Goal: Navigation & Orientation: Understand site structure

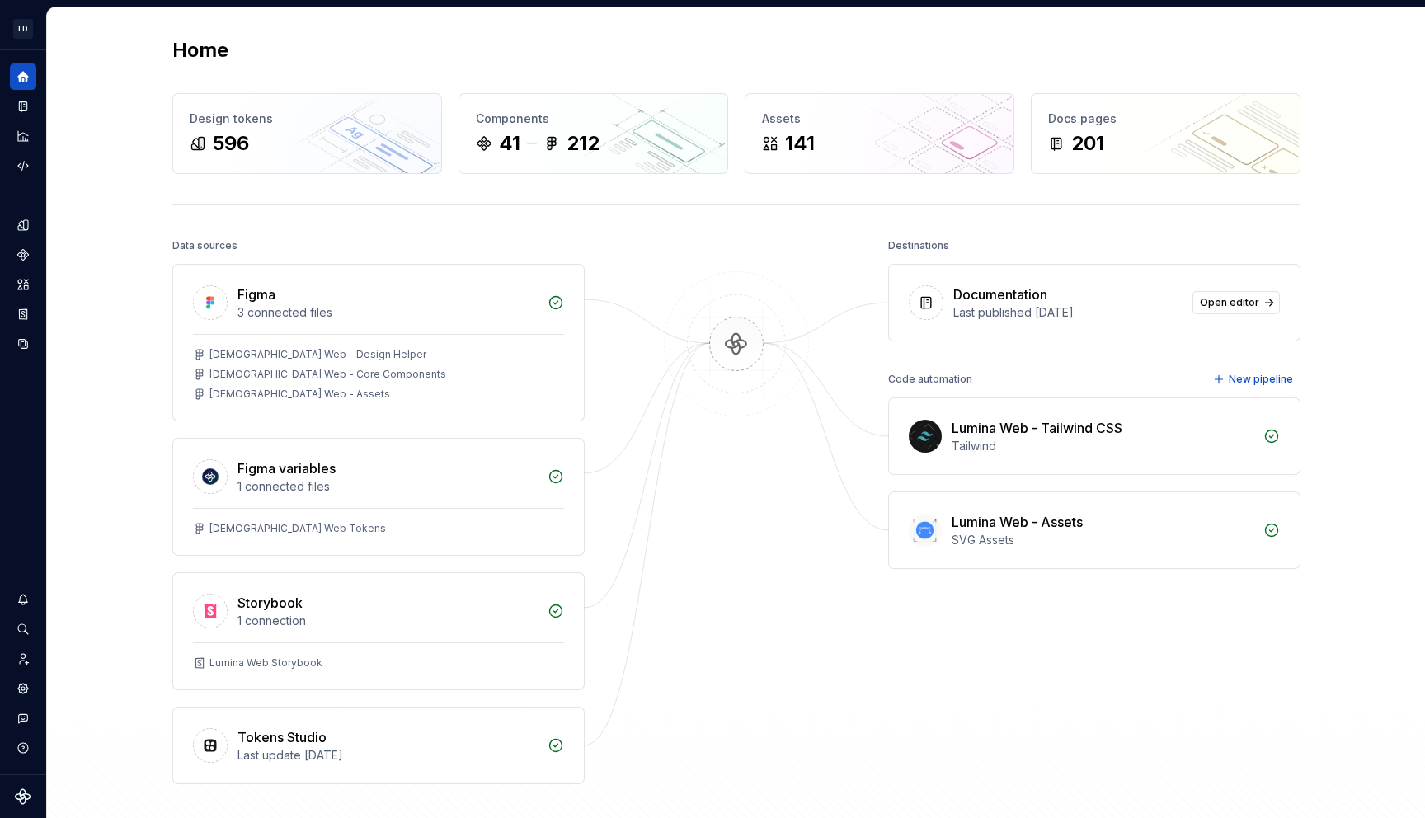
click at [888, 215] on div "Home Design tokens 596 Components 41 212 Assets 141 Docs pages 201 Data sources…" at bounding box center [737, 443] width 1188 height 873
click at [40, 54] on button "Expand sidebar" at bounding box center [34, 50] width 23 height 23
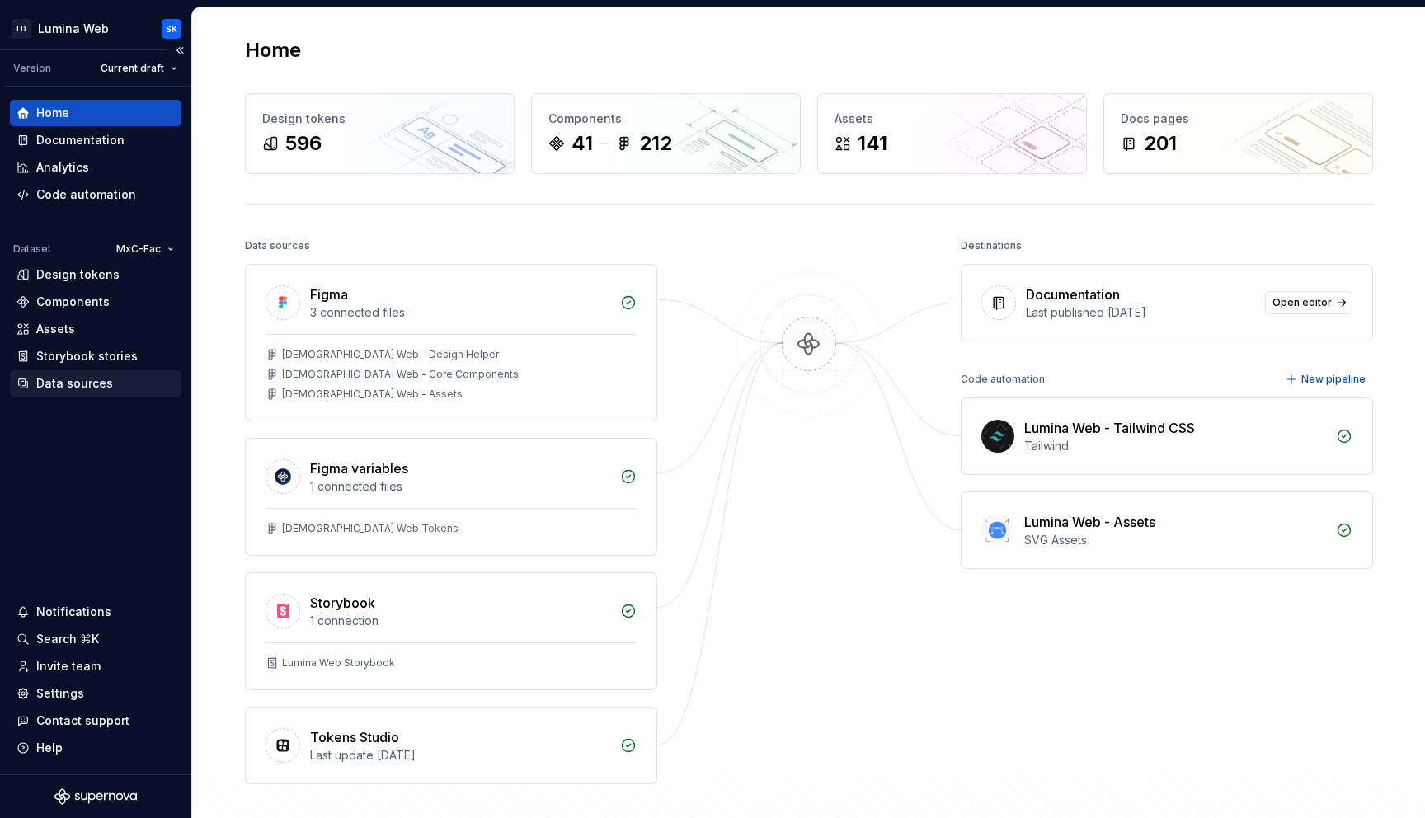
click at [85, 385] on div "Data sources" at bounding box center [74, 383] width 77 height 16
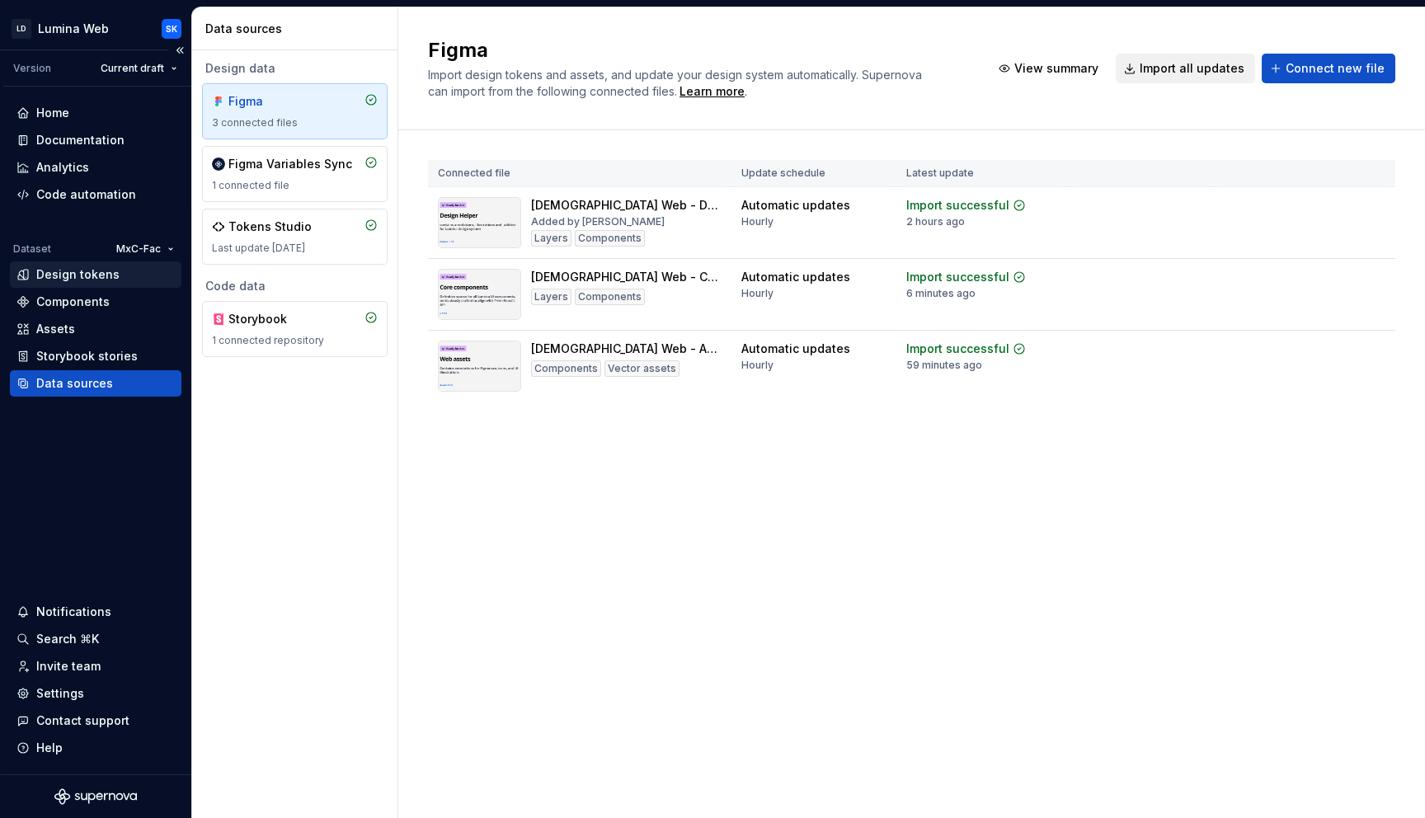
click at [115, 266] on div "Design tokens" at bounding box center [95, 274] width 158 height 16
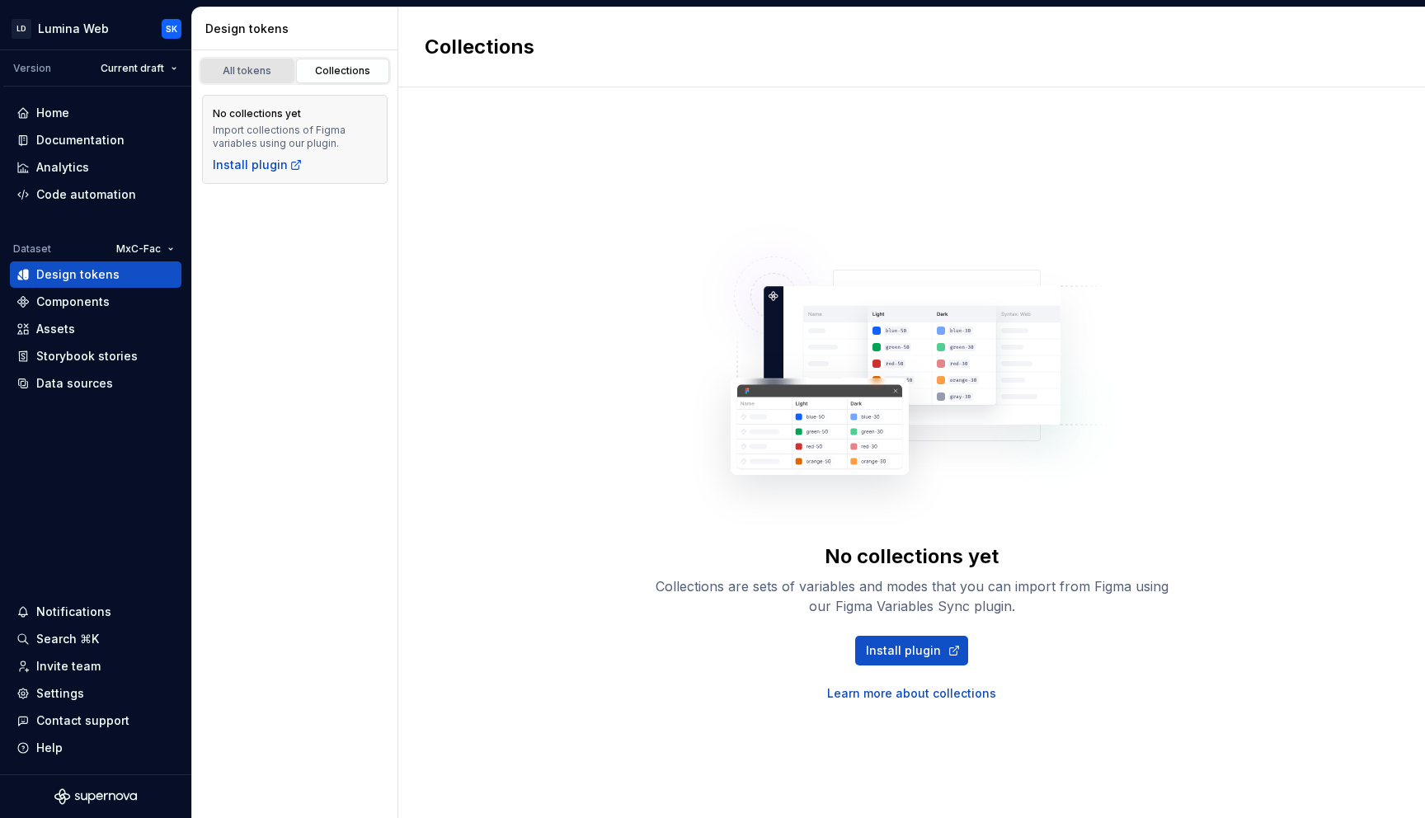
click at [253, 70] on div "All tokens" at bounding box center [247, 70] width 82 height 13
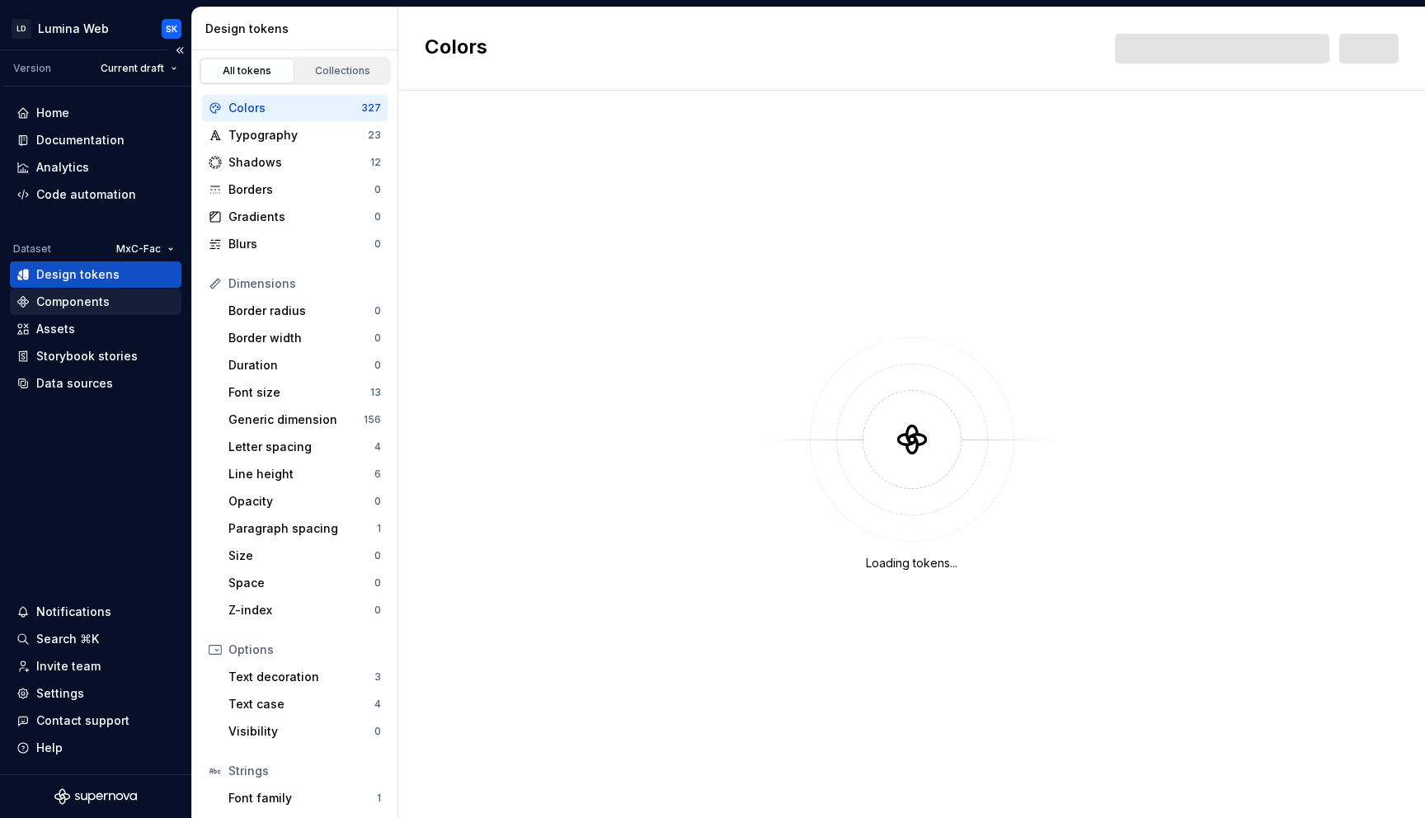
click at [134, 298] on div "Components" at bounding box center [95, 302] width 158 height 16
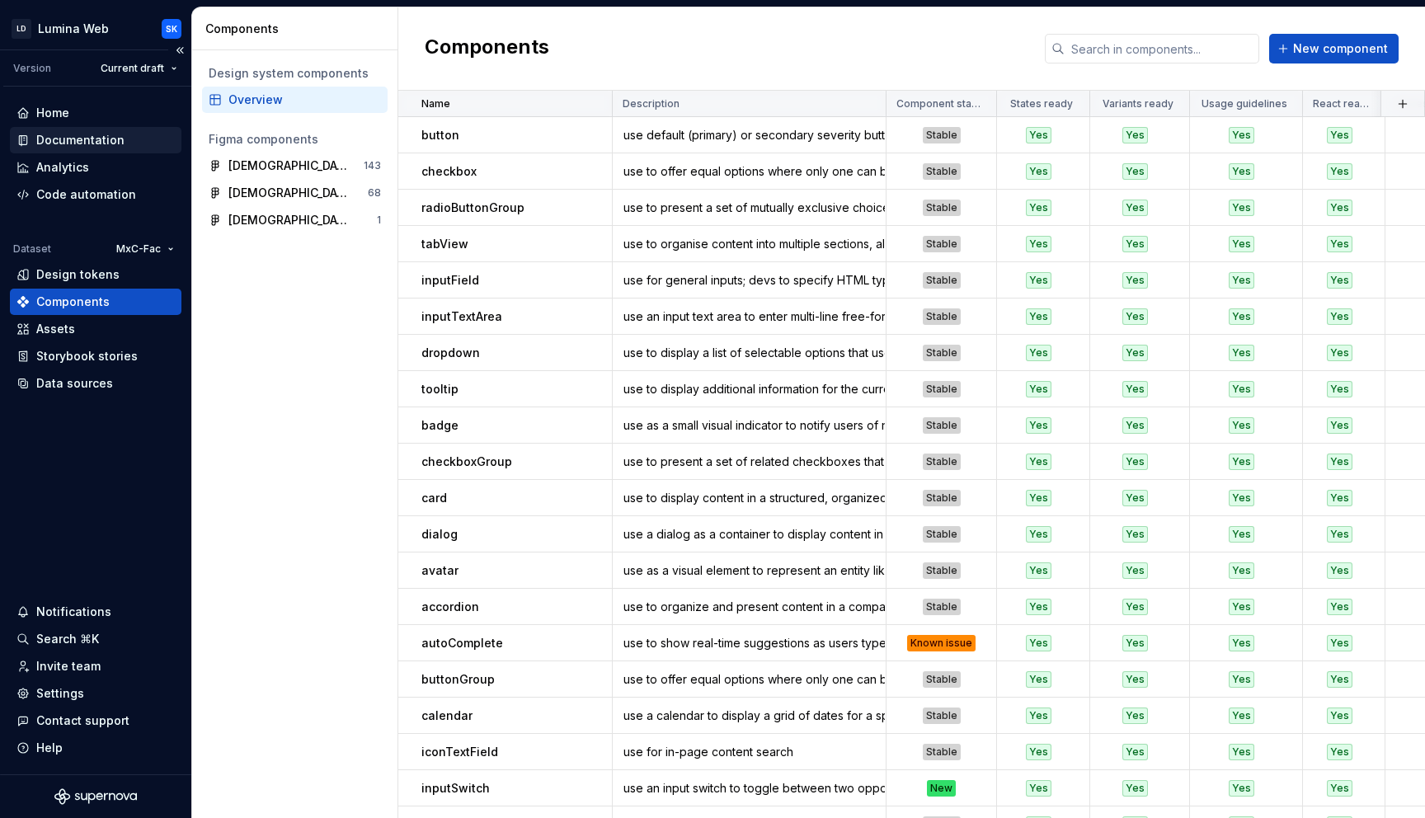
click at [157, 143] on div "Documentation" at bounding box center [95, 140] width 158 height 16
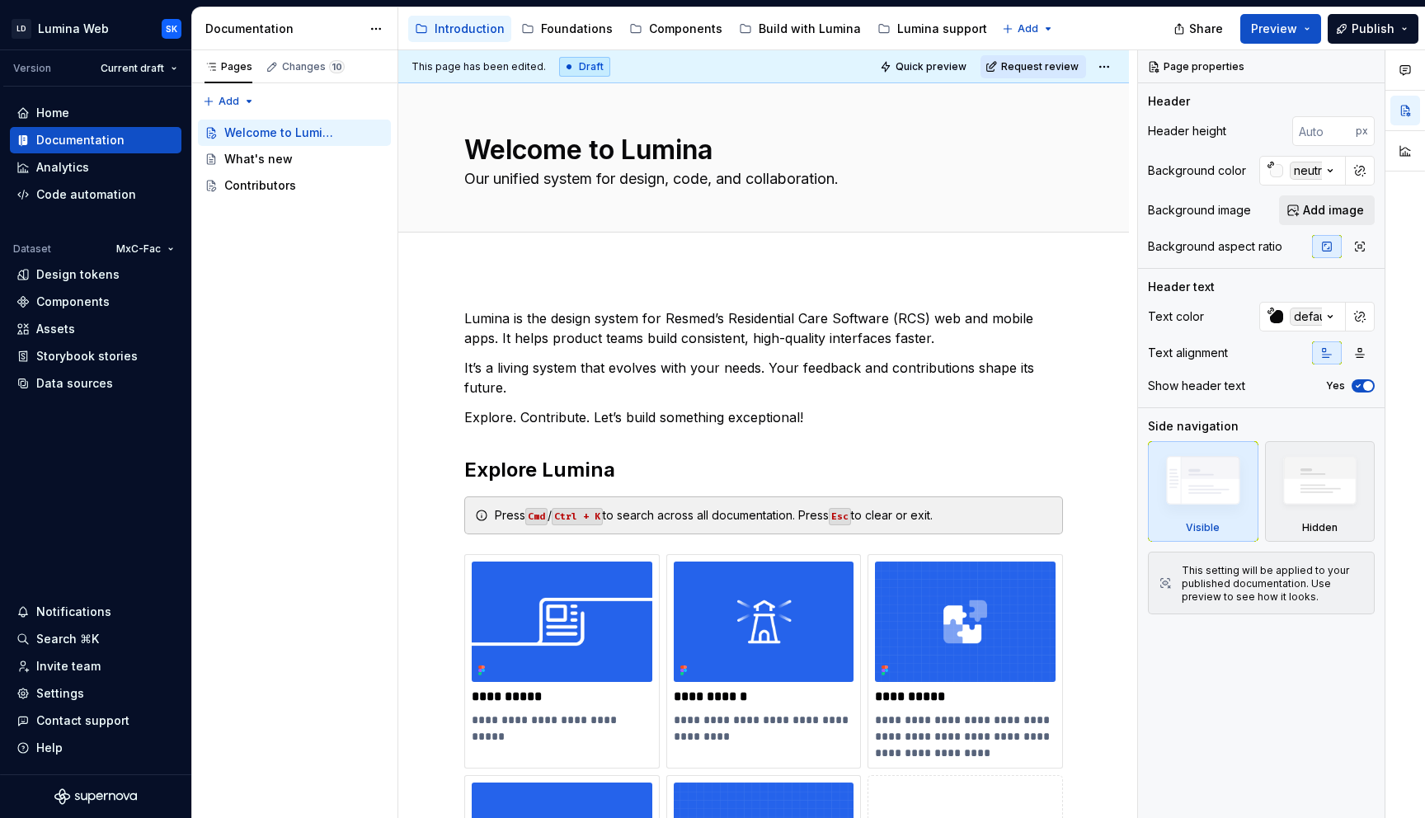
type textarea "*"
